Goal: Check status: Check status

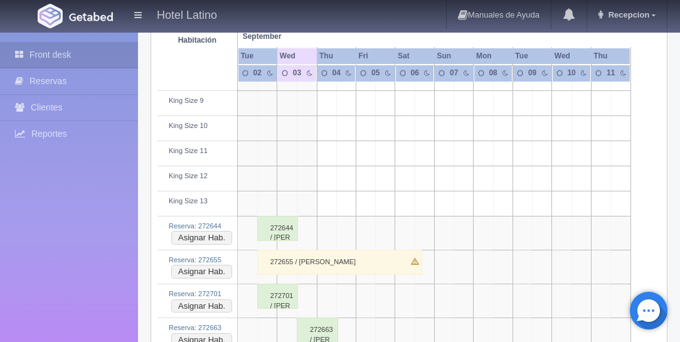
scroll to position [1897, 0]
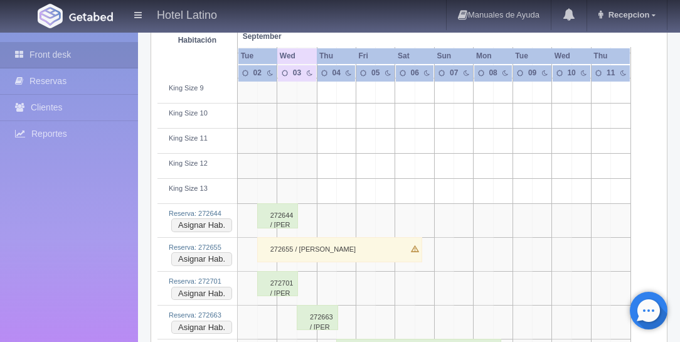
click at [345, 237] on div "272655 / [PERSON_NAME]" at bounding box center [339, 249] width 165 height 25
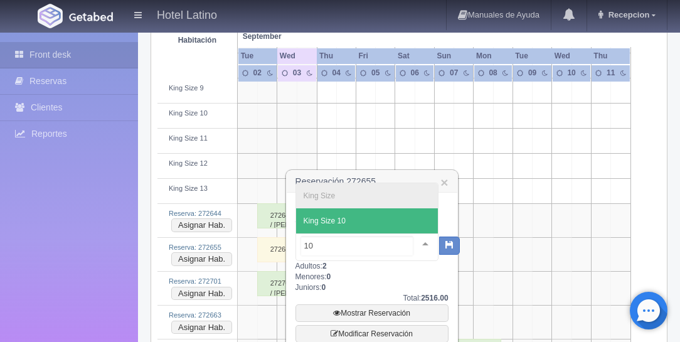
type input "109"
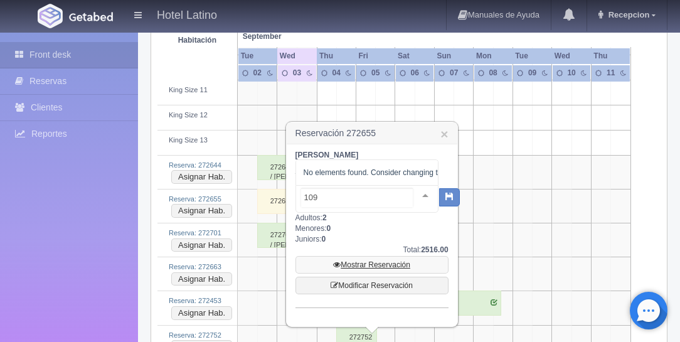
scroll to position [1933, 0]
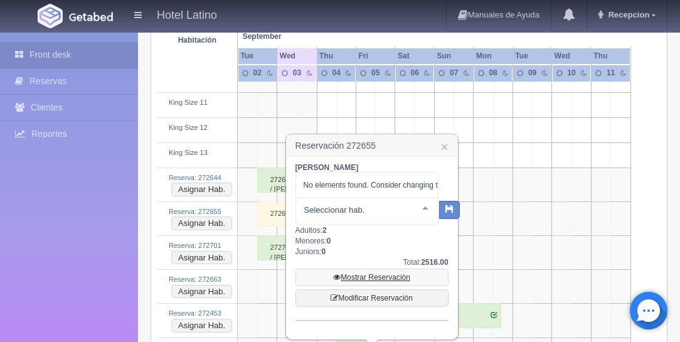
click at [369, 272] on link "Mostrar Reservación" at bounding box center [371, 277] width 153 height 18
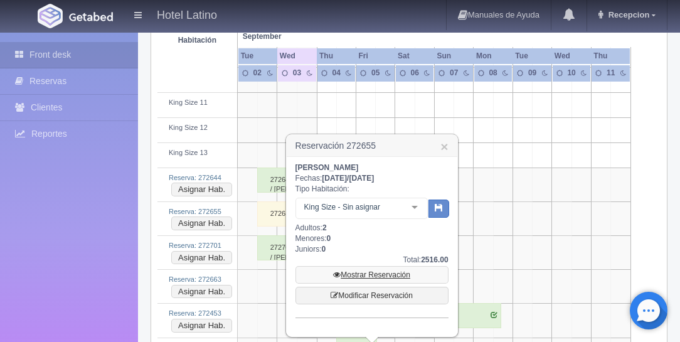
click at [369, 267] on link "Mostrar Reservación" at bounding box center [371, 275] width 153 height 18
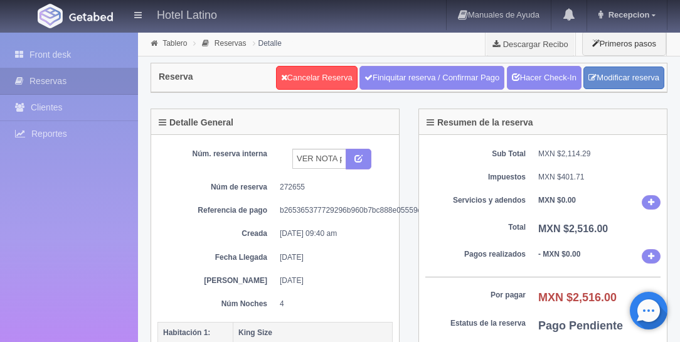
click at [503, 290] on dt "Por pagar" at bounding box center [475, 295] width 100 height 11
click at [502, 291] on dt "Por pagar" at bounding box center [475, 295] width 100 height 11
click at [562, 321] on b "Pago Pendiente" at bounding box center [580, 325] width 85 height 13
click at [556, 319] on b "Pago Pendiente" at bounding box center [580, 325] width 85 height 13
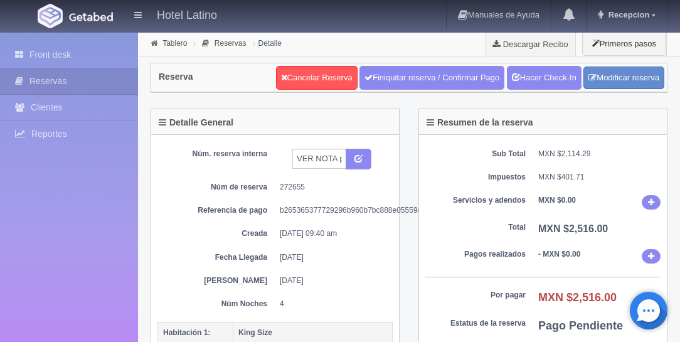
click at [651, 315] on div at bounding box center [649, 311] width 38 height 38
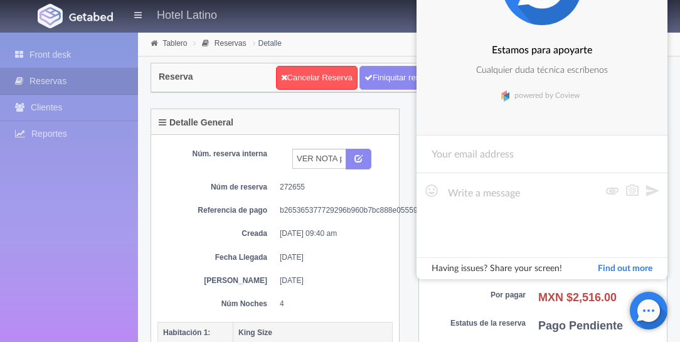
click at [541, 218] on textarea at bounding box center [522, 214] width 156 height 63
click at [475, 302] on div "Sub Total MXN $2,114.29 Impuestos MXN $401.71 Servicios y adendos MXN $0.00 Tot…" at bounding box center [543, 269] width 248 height 269
drag, startPoint x: 475, startPoint y: 302, endPoint x: 472, endPoint y: 321, distance: 19.7
click at [472, 321] on dt "Estatus de la reserva" at bounding box center [475, 323] width 100 height 11
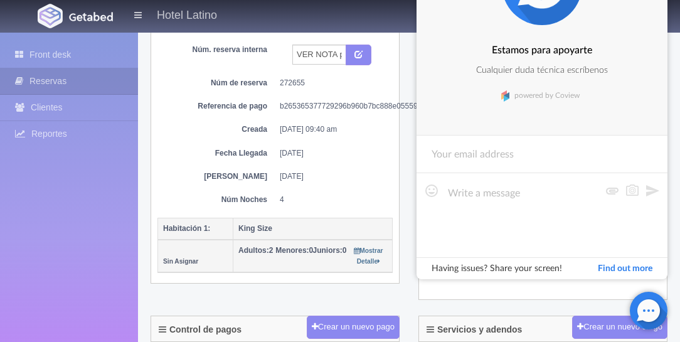
scroll to position [71, 0]
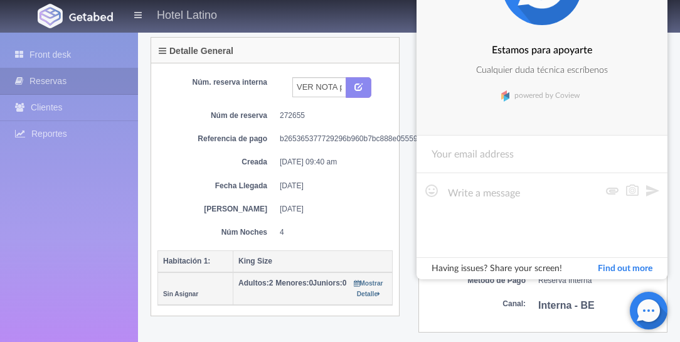
click at [608, 267] on div "Find out more" at bounding box center [625, 268] width 55 height 9
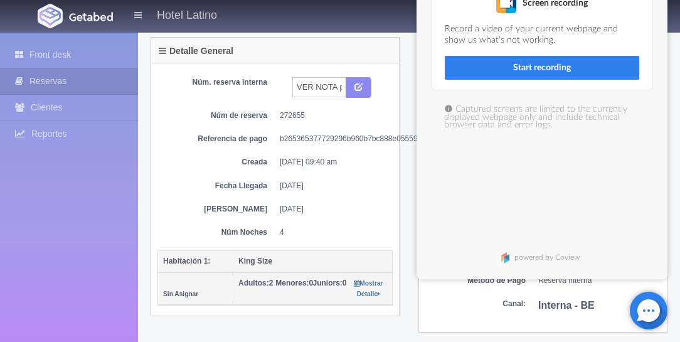
click at [592, 230] on div "Screenshot Take a picture of your current webpage and highlight the problem. Ta…" at bounding box center [541, 117] width 251 height 324
click at [592, 229] on div "Screenshot Take a picture of your current webpage and highlight the problem. Ta…" at bounding box center [541, 117] width 251 height 324
drag, startPoint x: 592, startPoint y: 229, endPoint x: 575, endPoint y: 256, distance: 32.4
click at [575, 256] on link "powered by Coview" at bounding box center [542, 257] width 97 height 19
